Goal: Task Accomplishment & Management: Manage account settings

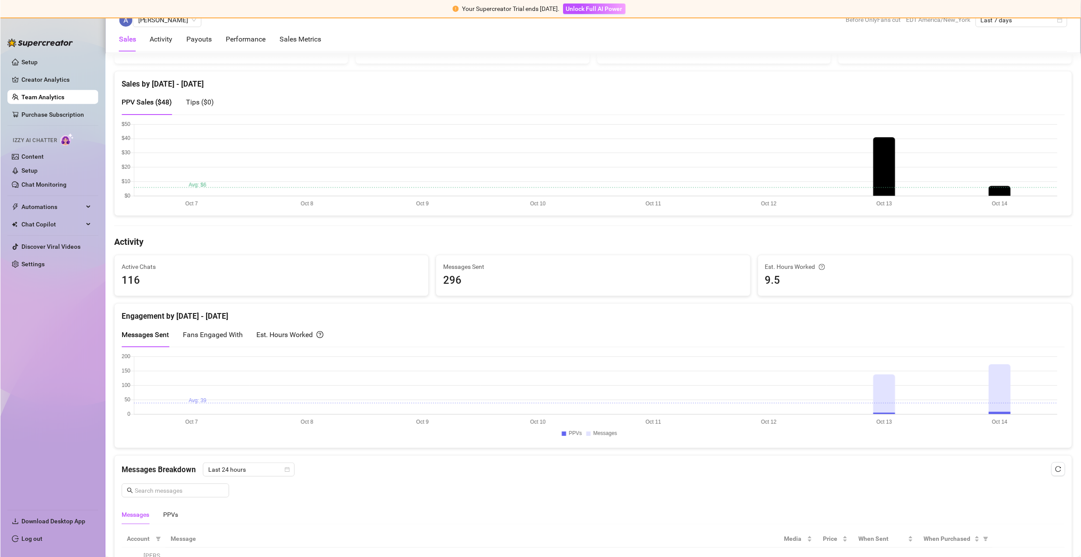
scroll to position [44, 0]
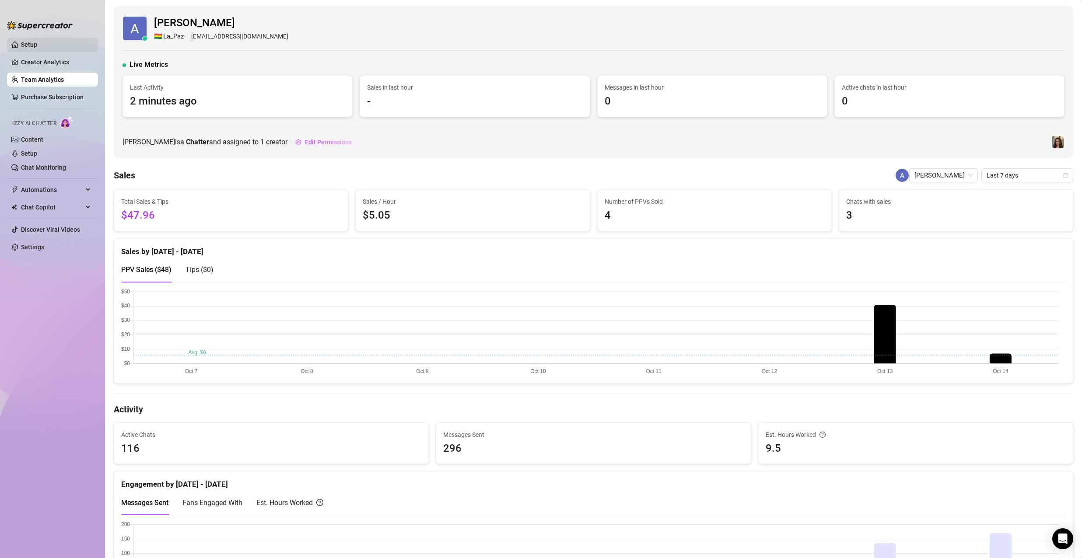
click at [37, 46] on link "Setup" at bounding box center [29, 44] width 16 height 7
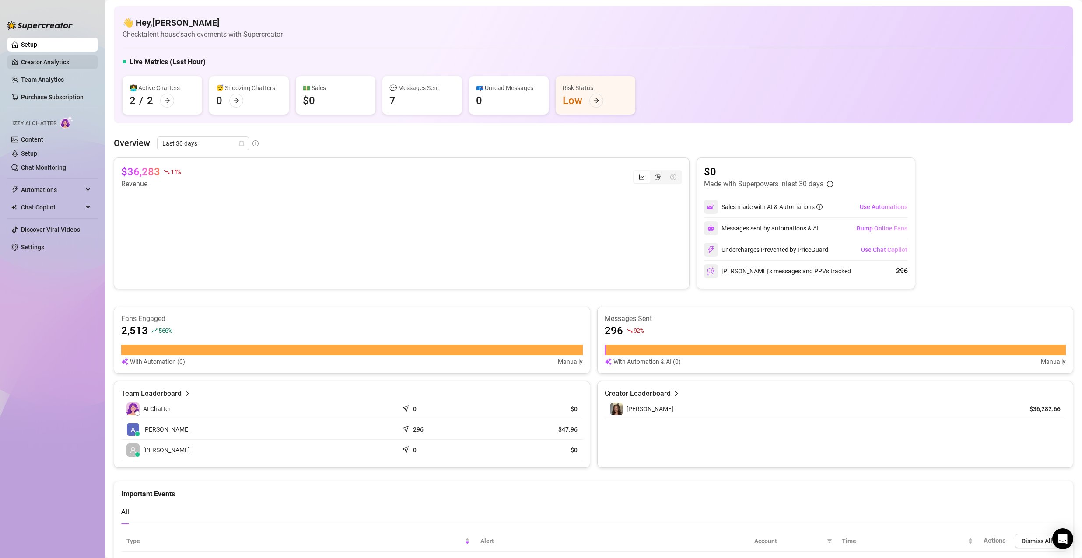
click at [33, 60] on link "Creator Analytics" at bounding box center [56, 62] width 70 height 14
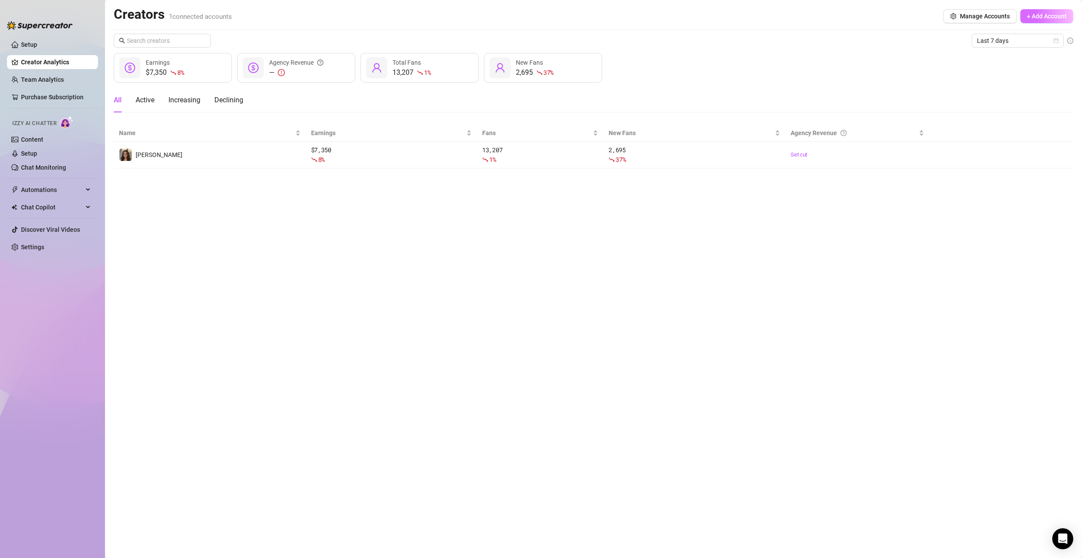
click at [1040, 16] on span "+ Add Account" at bounding box center [1047, 16] width 40 height 7
